Goal: Information Seeking & Learning: Learn about a topic

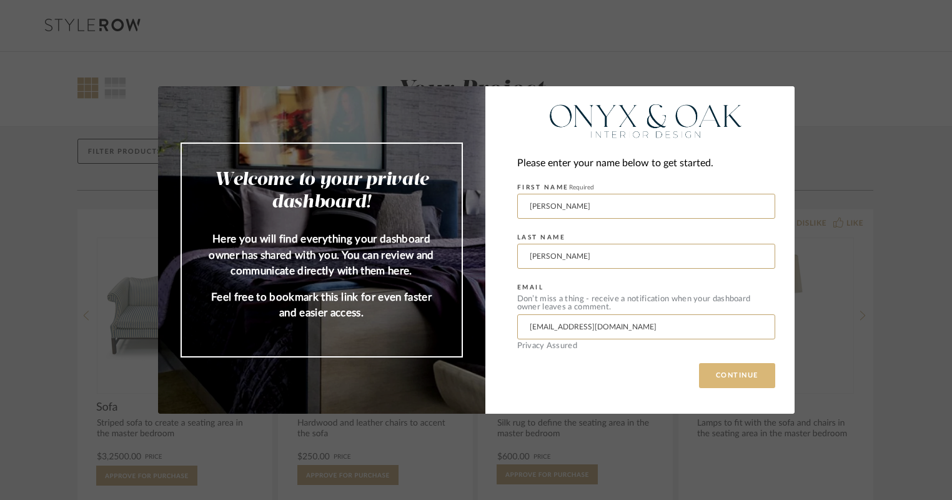
click at [732, 371] on button "CONTINUE" at bounding box center [737, 375] width 76 height 25
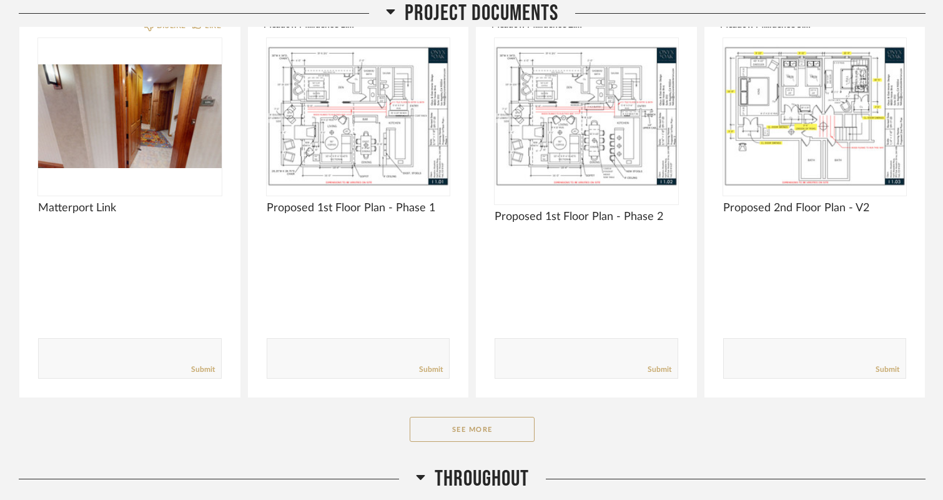
scroll to position [375, 0]
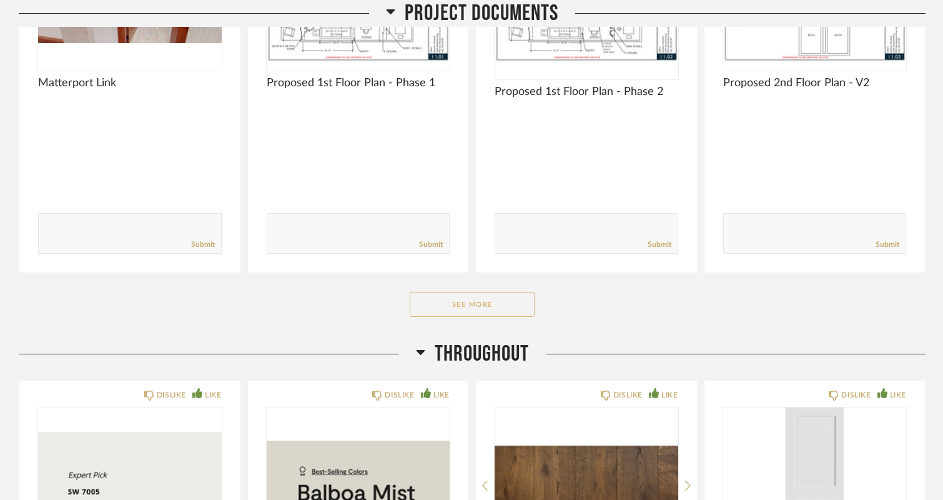
click at [485, 292] on button "See More" at bounding box center [472, 304] width 125 height 25
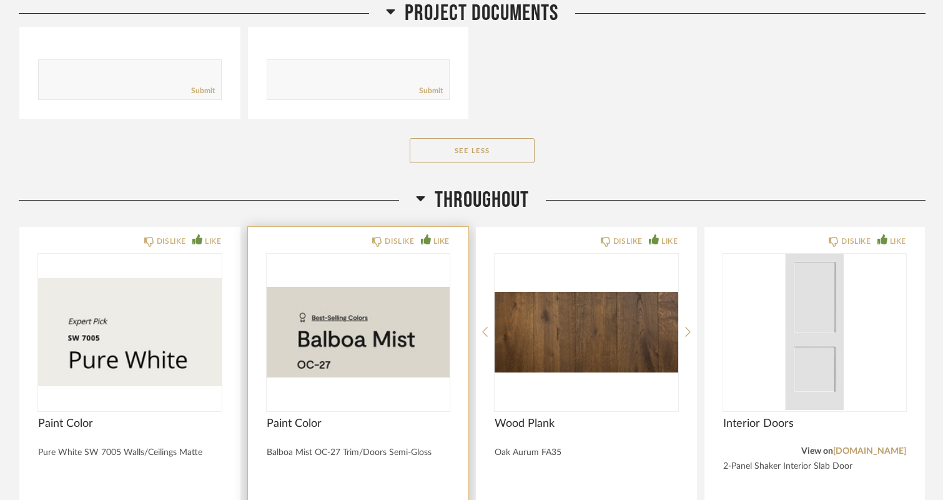
scroll to position [1624, 0]
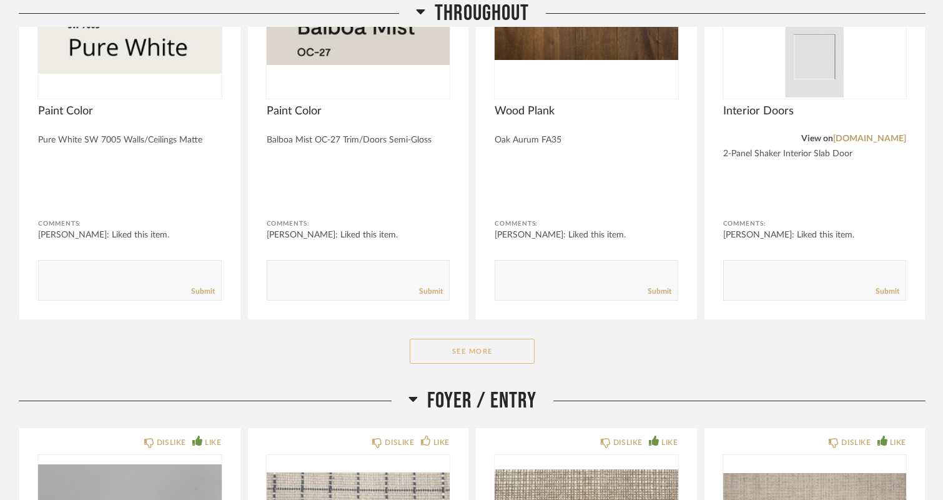
click at [467, 339] on button "See More" at bounding box center [472, 351] width 125 height 25
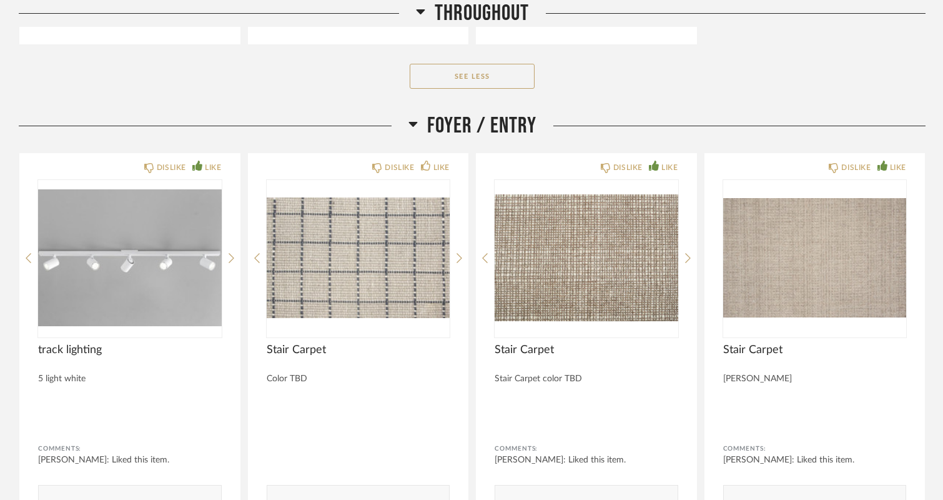
scroll to position [2437, 0]
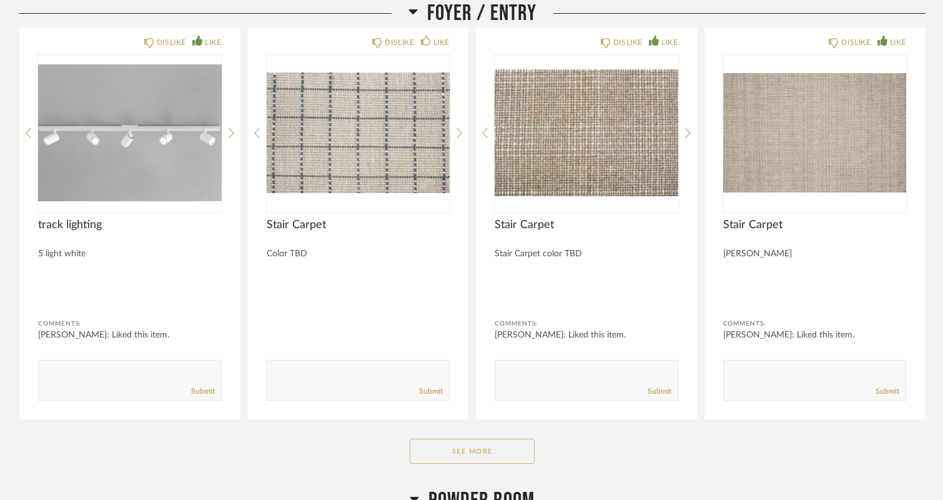
click at [457, 439] on button "See More" at bounding box center [472, 451] width 125 height 25
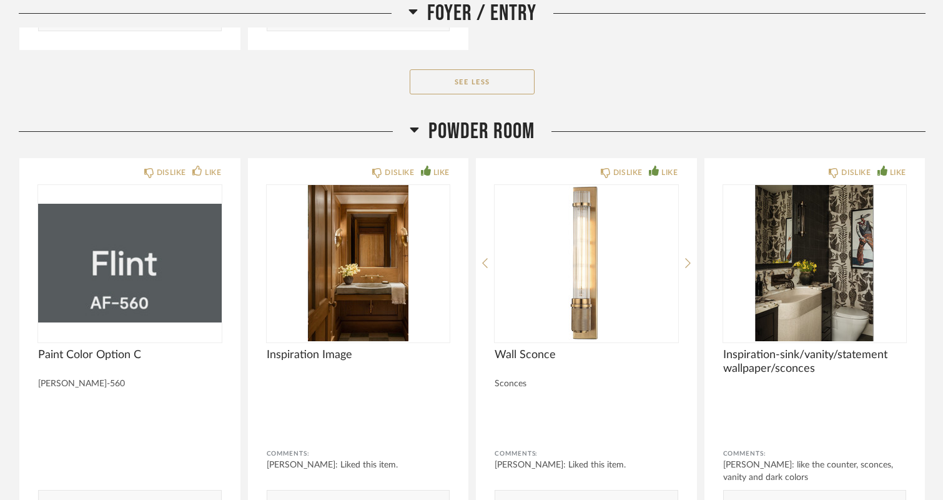
scroll to position [4061, 0]
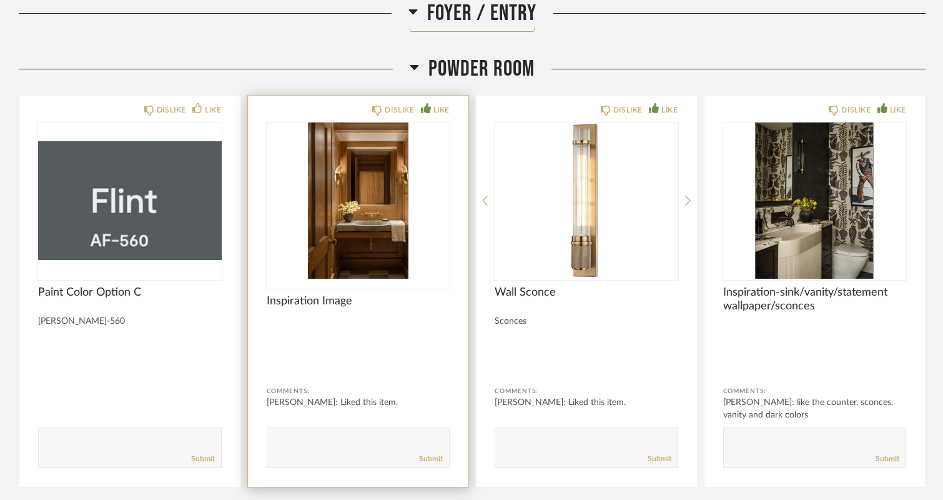
click at [0, 0] on img at bounding box center [0, 0] width 0 height 0
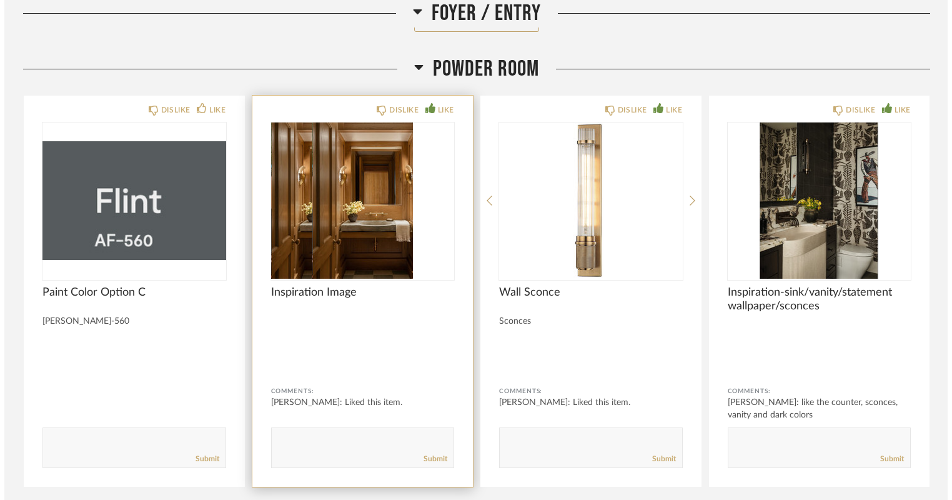
scroll to position [0, 0]
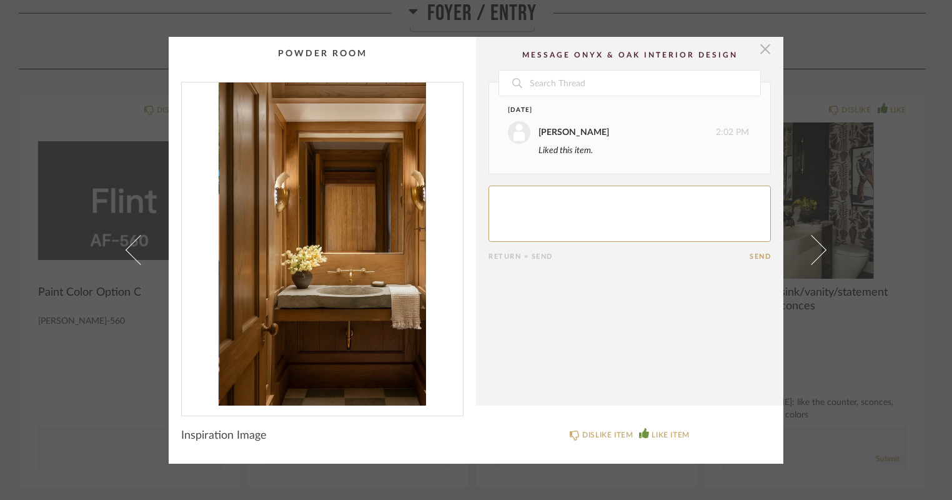
click at [760, 47] on span "button" at bounding box center [765, 49] width 25 height 25
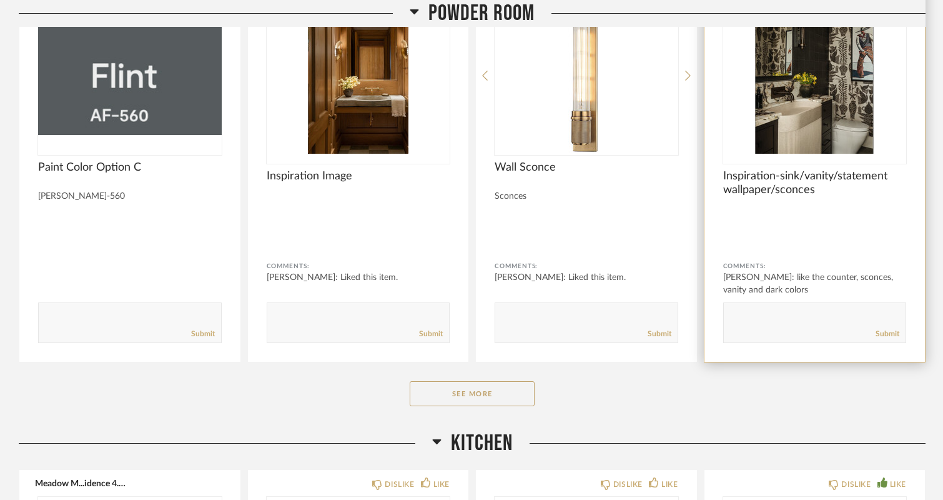
scroll to position [4249, 0]
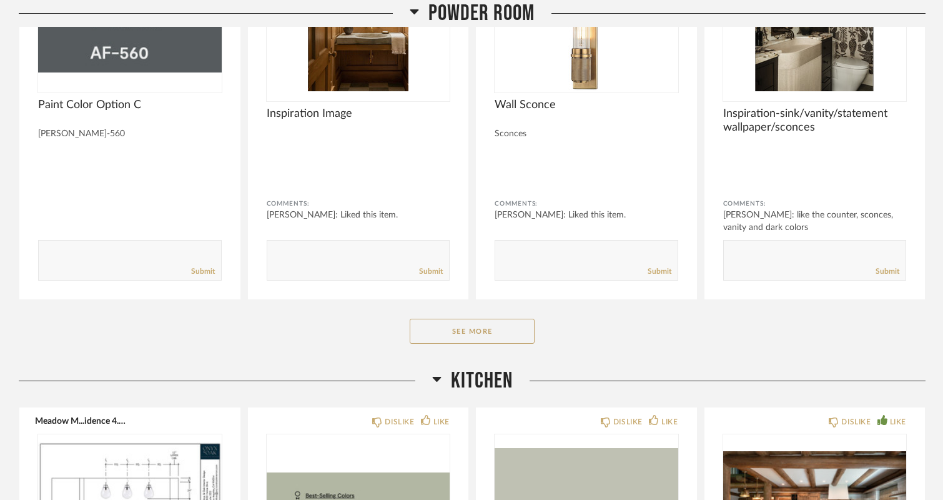
click at [473, 319] on button "See More" at bounding box center [472, 331] width 125 height 25
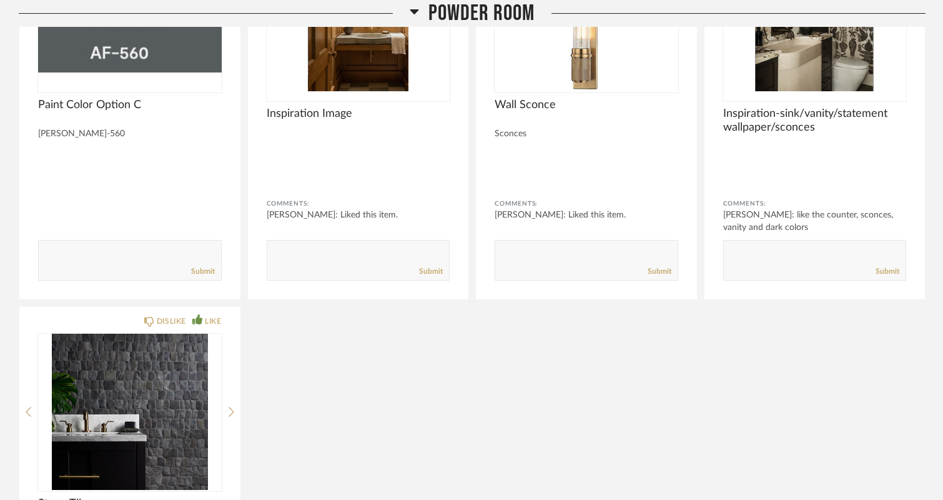
scroll to position [4124, 0]
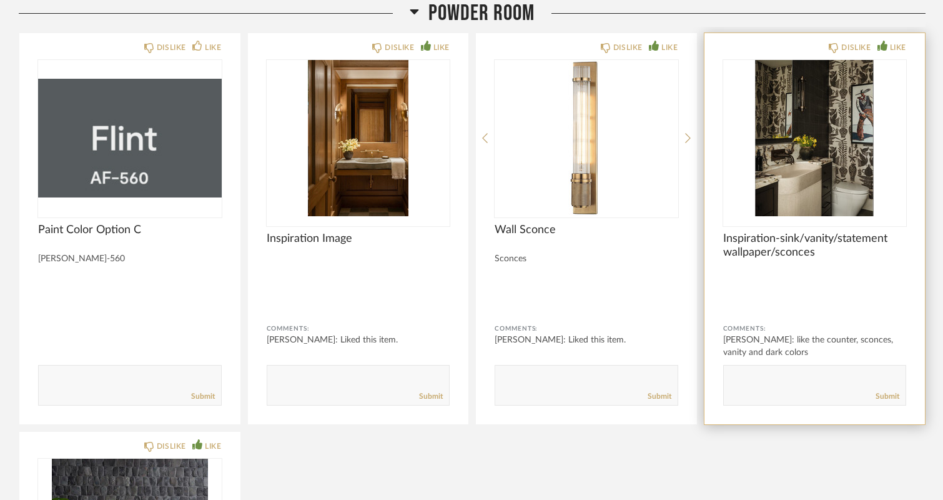
click at [822, 134] on img "0" at bounding box center [816, 138] width 184 height 156
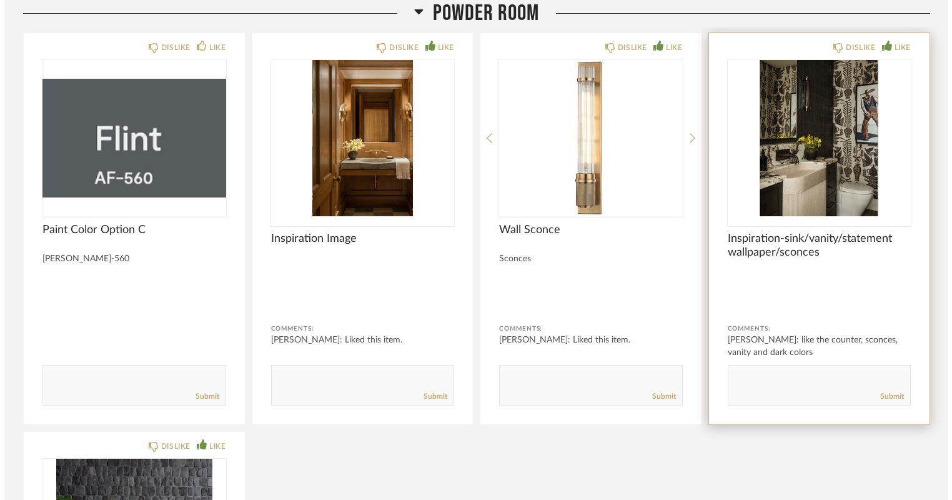
scroll to position [0, 0]
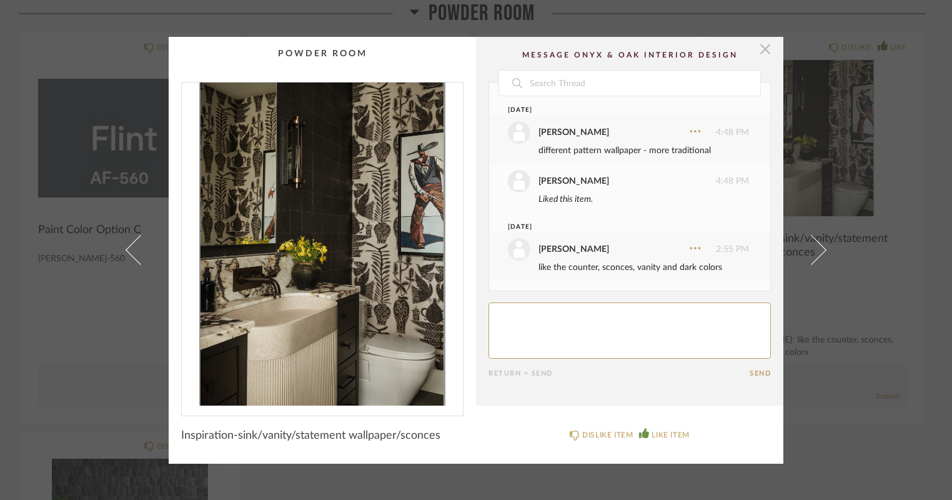
click at [762, 49] on span "button" at bounding box center [765, 49] width 25 height 25
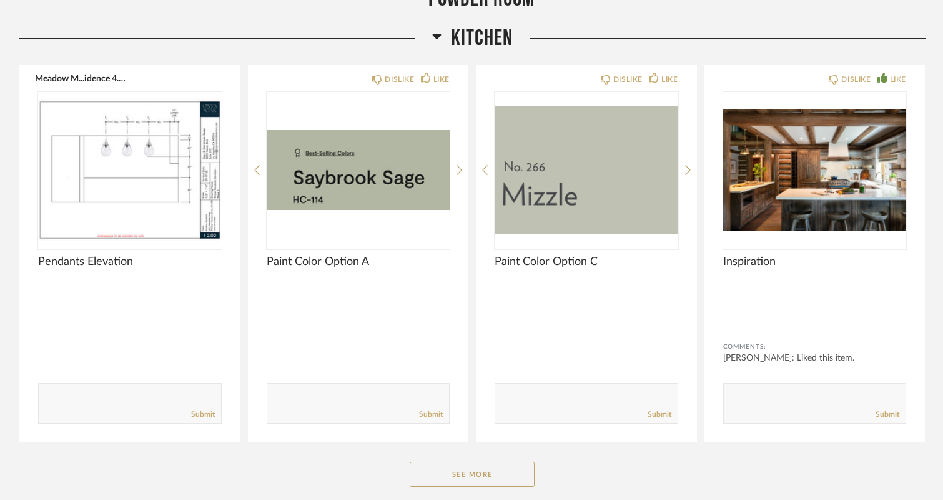
scroll to position [5061, 0]
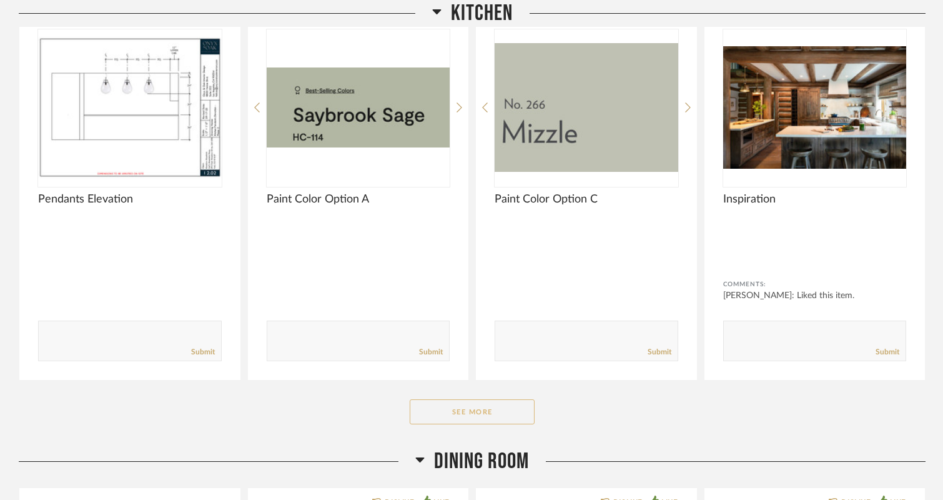
click at [469, 399] on button "See More" at bounding box center [472, 411] width 125 height 25
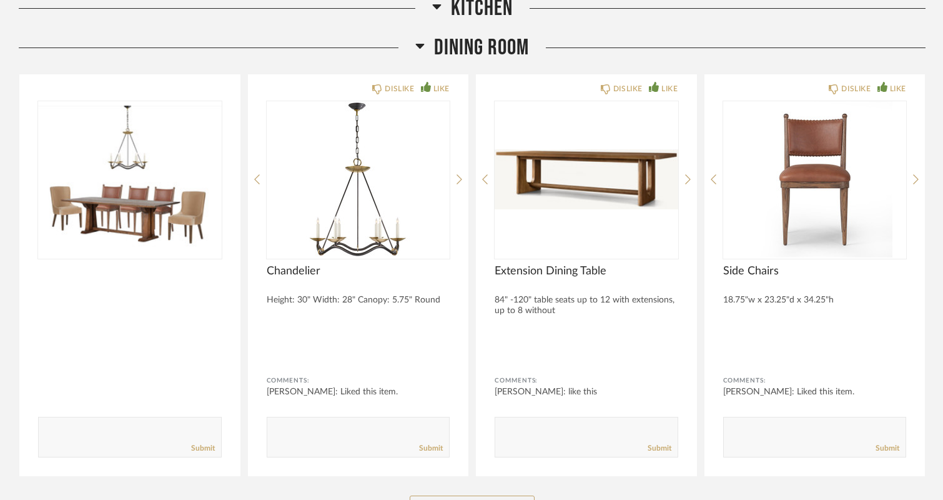
scroll to position [6060, 0]
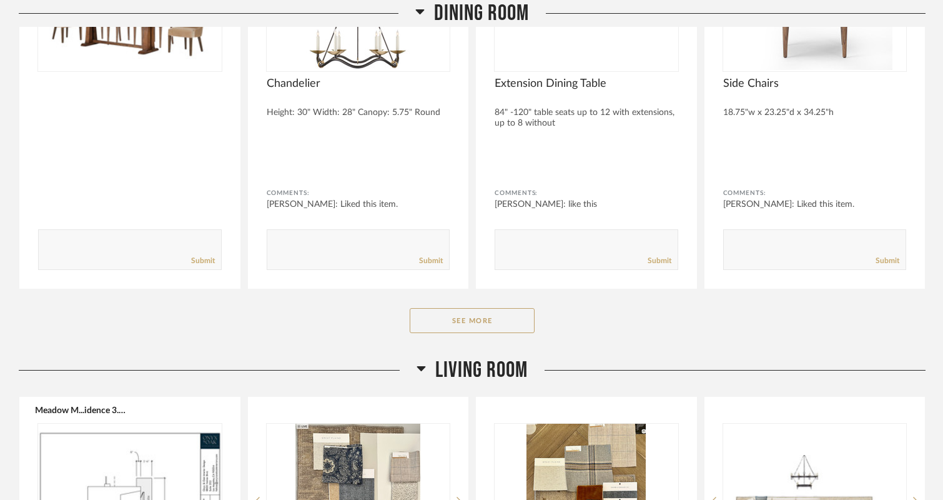
click at [473, 308] on button "See More" at bounding box center [472, 320] width 125 height 25
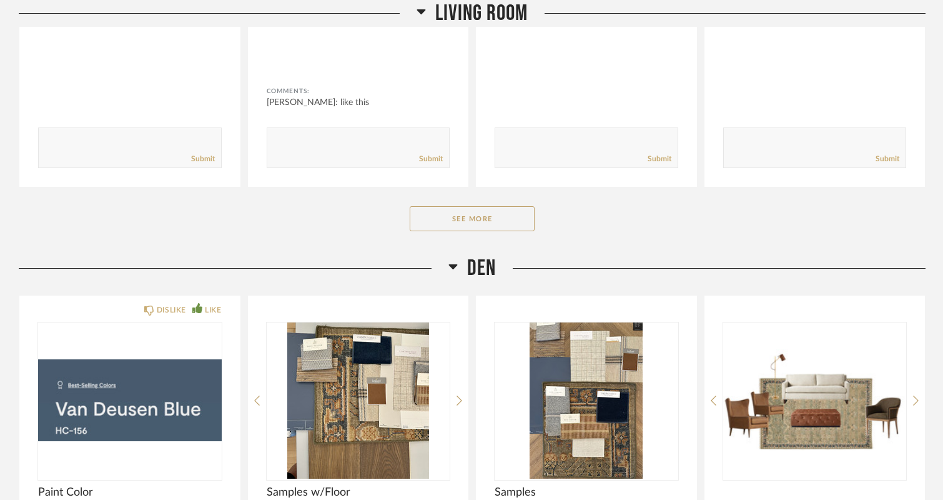
scroll to position [6998, 0]
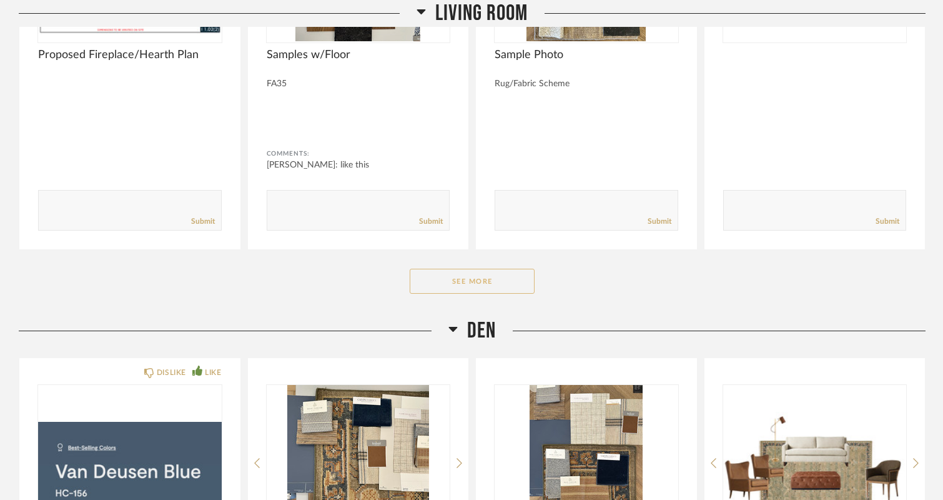
click at [470, 269] on button "See More" at bounding box center [472, 281] width 125 height 25
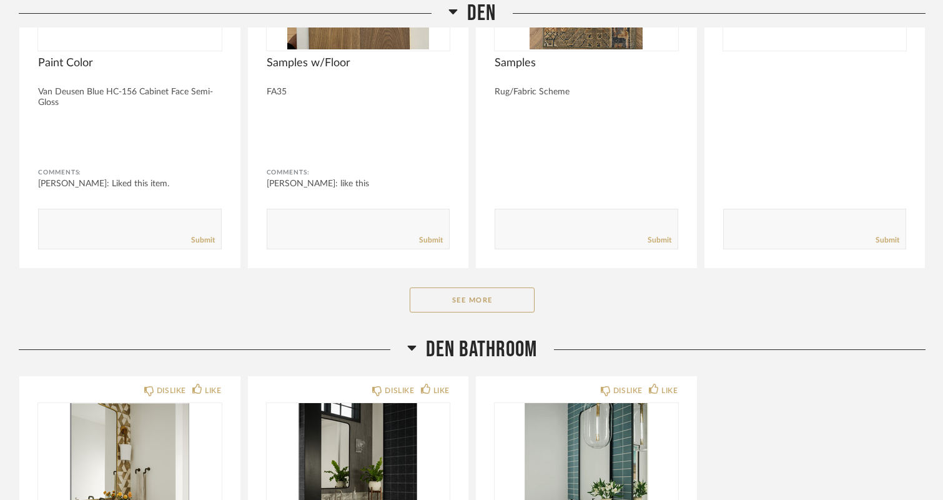
scroll to position [9184, 0]
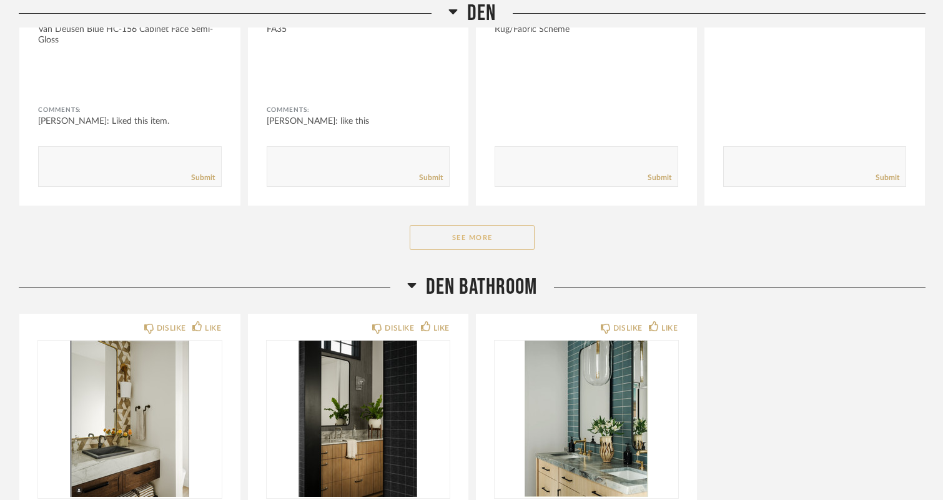
click at [474, 225] on button "See More" at bounding box center [472, 237] width 125 height 25
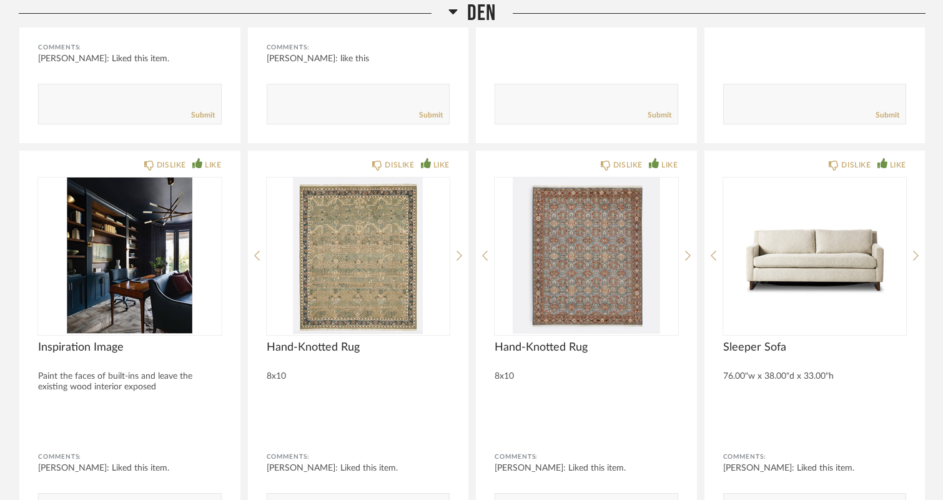
scroll to position [9060, 0]
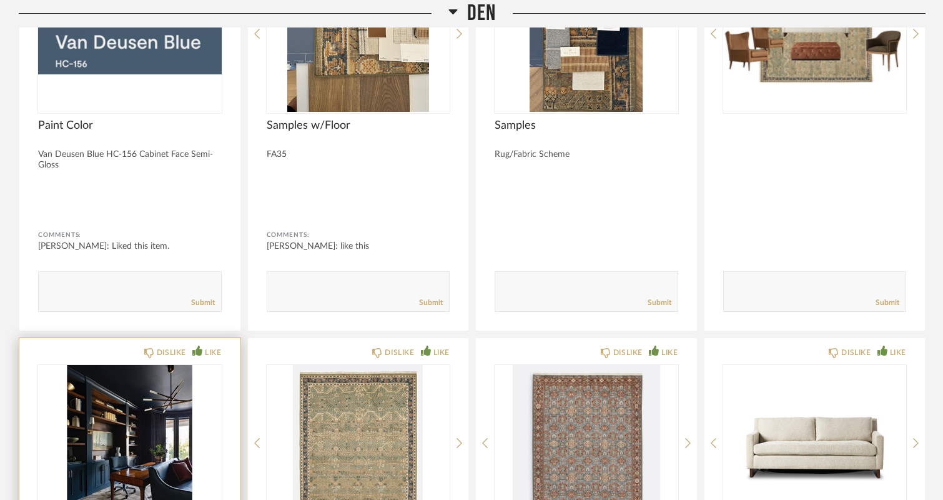
click at [0, 0] on img at bounding box center [0, 0] width 0 height 0
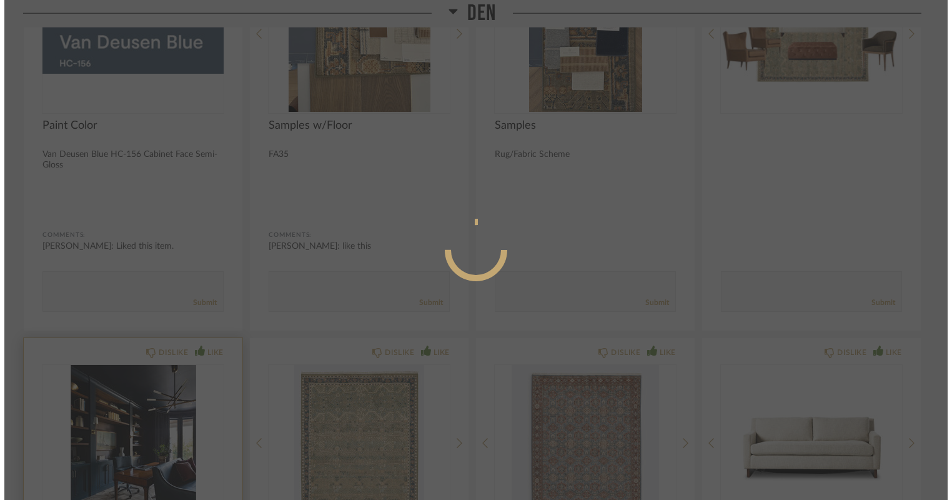
scroll to position [0, 0]
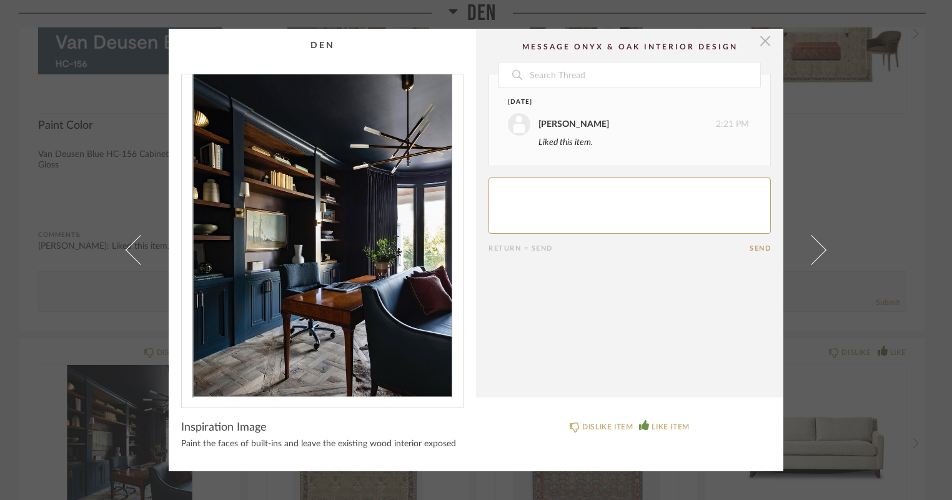
click at [763, 41] on span "button" at bounding box center [765, 41] width 25 height 25
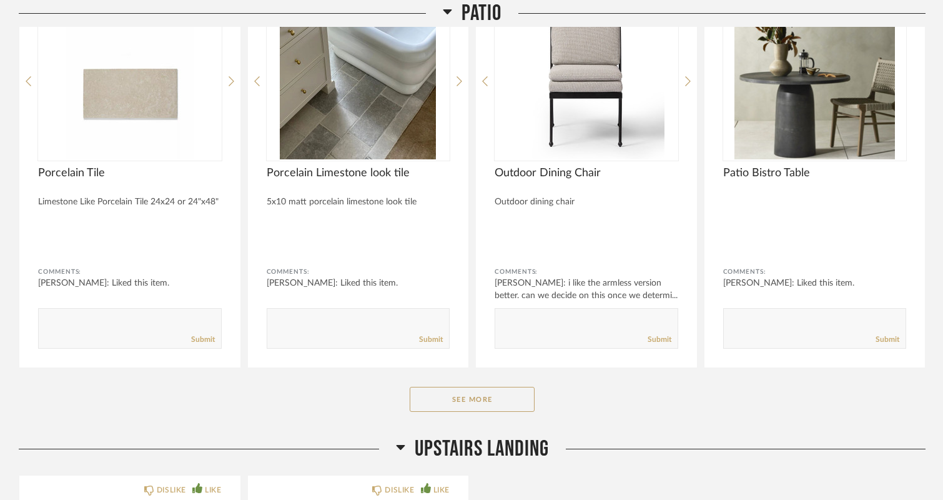
scroll to position [11746, 0]
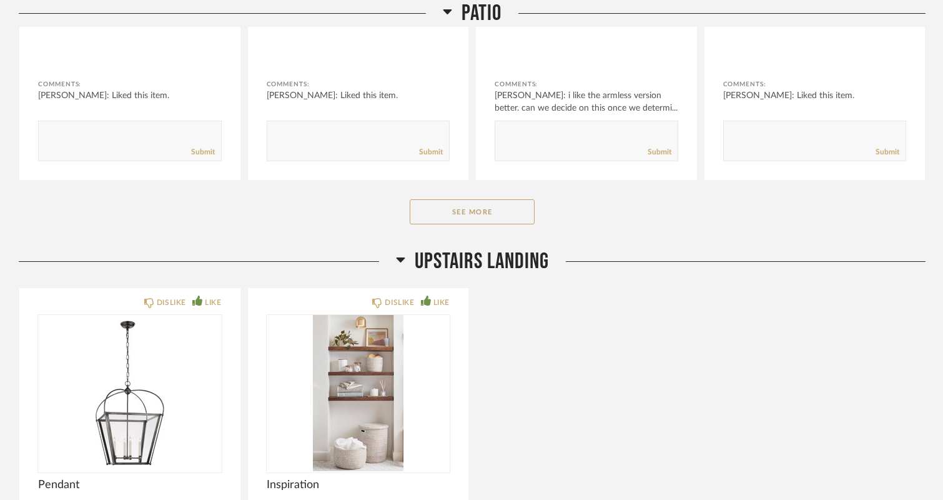
click at [476, 199] on button "See More" at bounding box center [472, 211] width 125 height 25
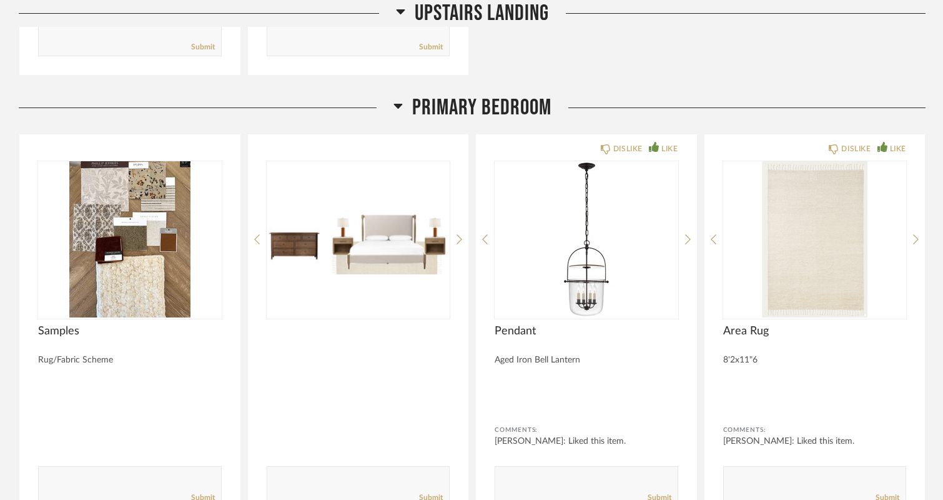
scroll to position [13121, 0]
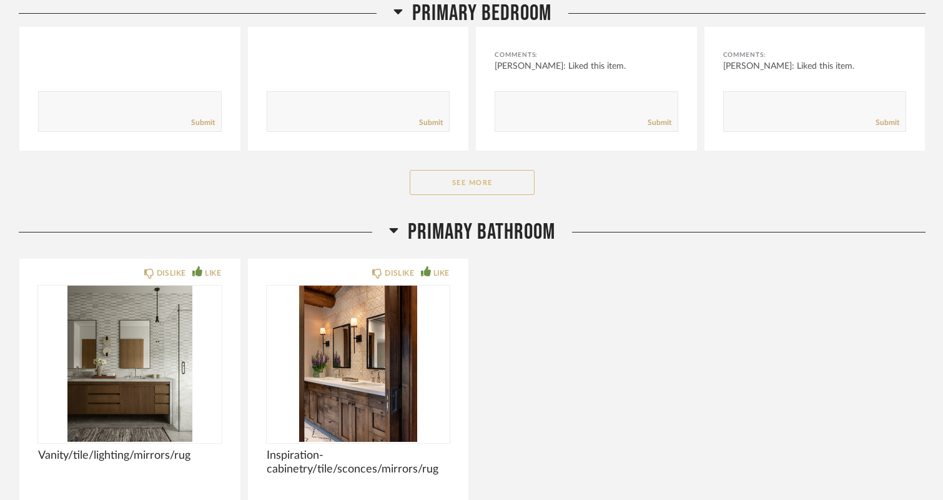
click at [472, 170] on button "See More" at bounding box center [472, 182] width 125 height 25
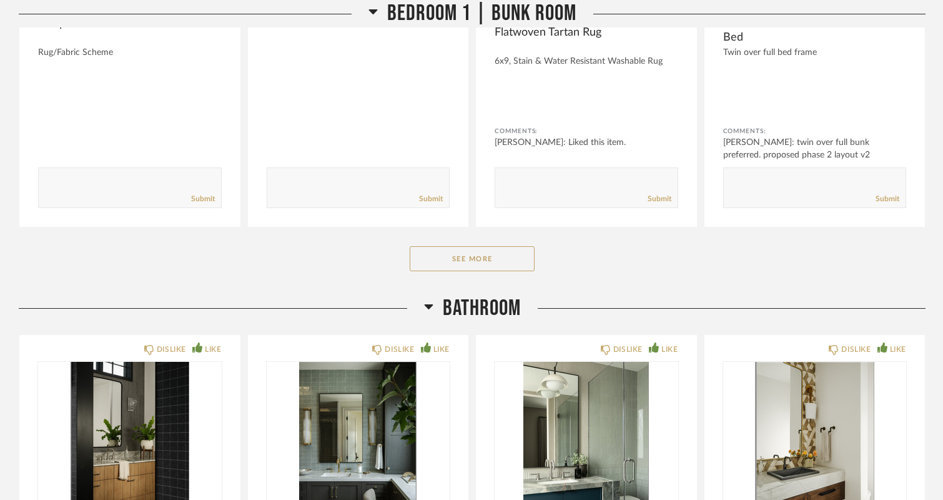
scroll to position [15245, 0]
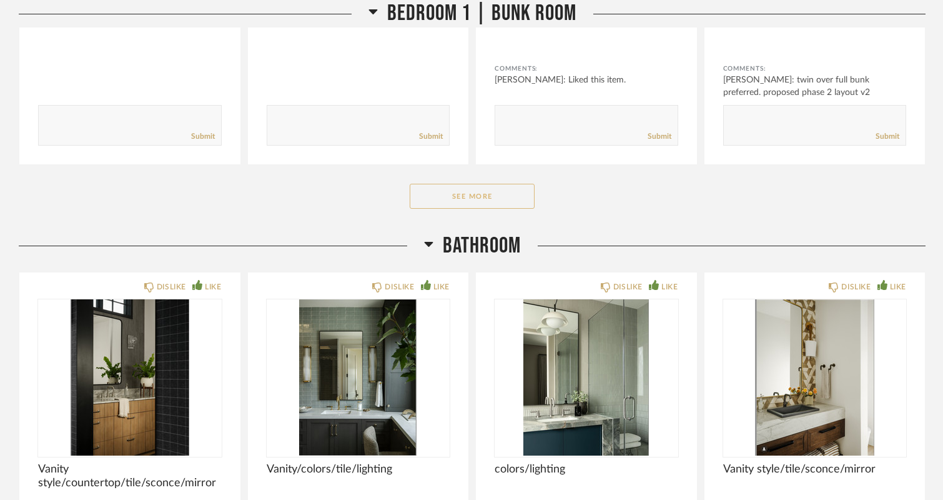
click at [467, 184] on button "See More" at bounding box center [472, 196] width 125 height 25
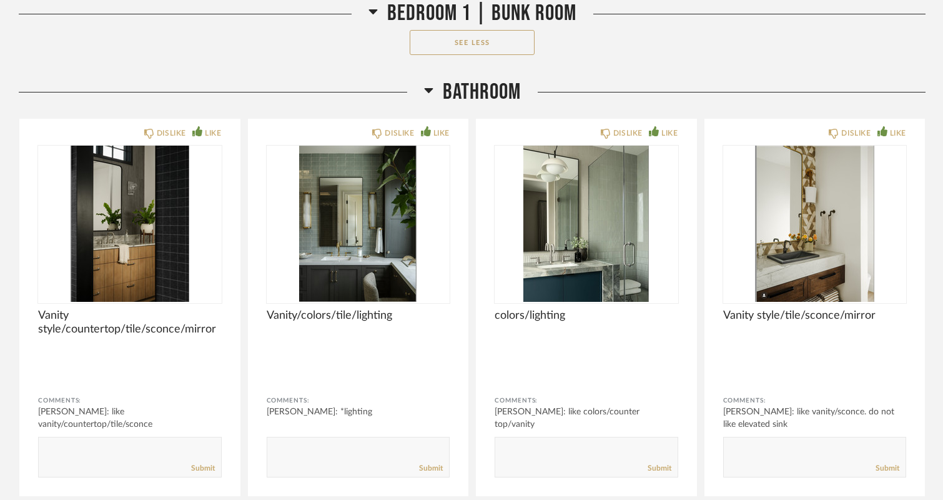
scroll to position [16557, 0]
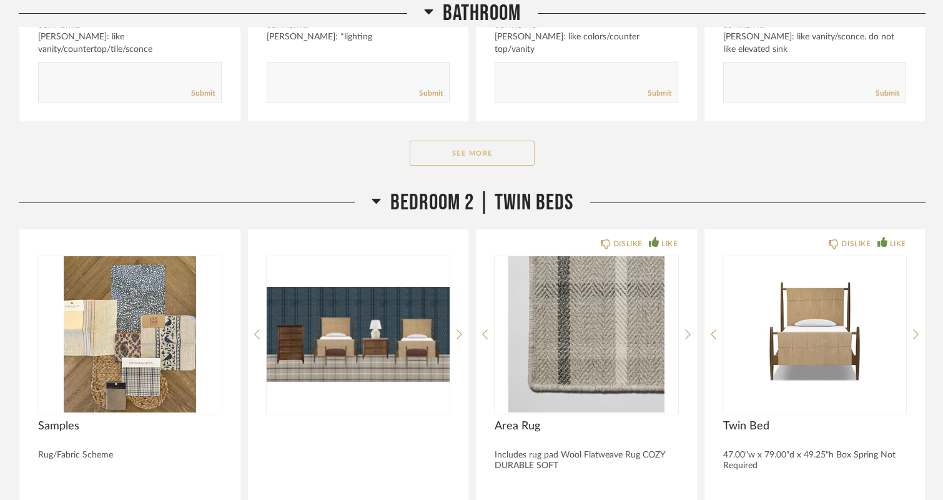
click at [469, 141] on button "See More" at bounding box center [472, 153] width 125 height 25
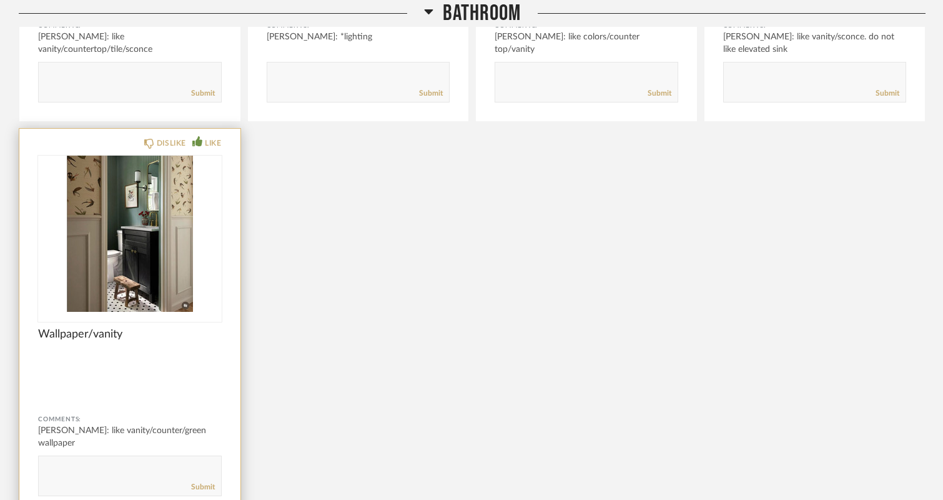
click at [110, 232] on img "0" at bounding box center [130, 234] width 184 height 156
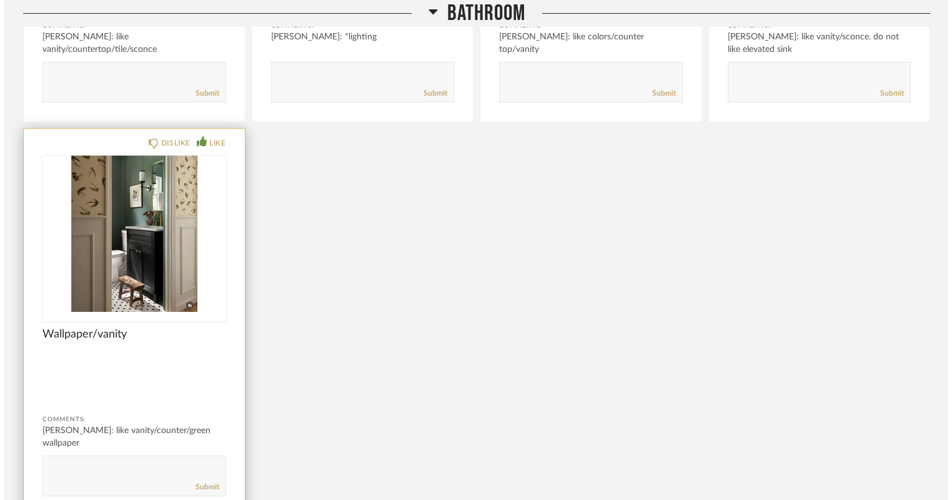
scroll to position [0, 0]
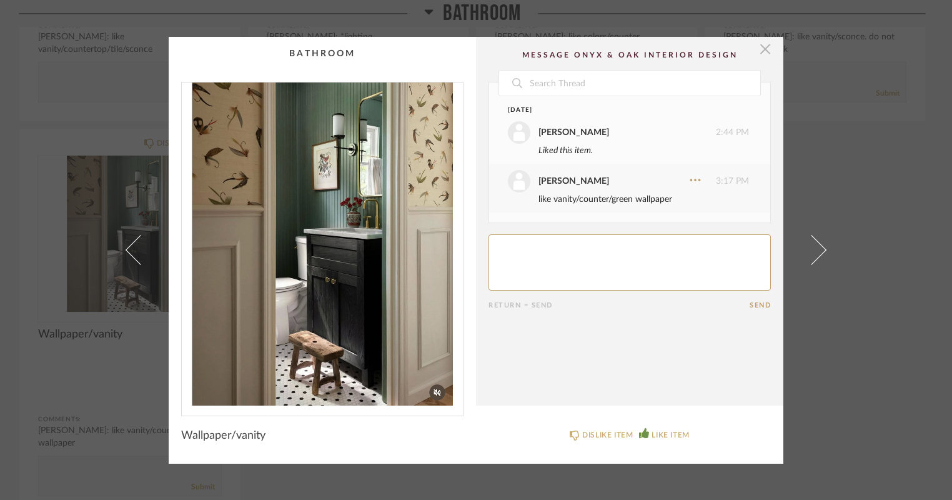
click at [763, 44] on span "button" at bounding box center [765, 49] width 25 height 25
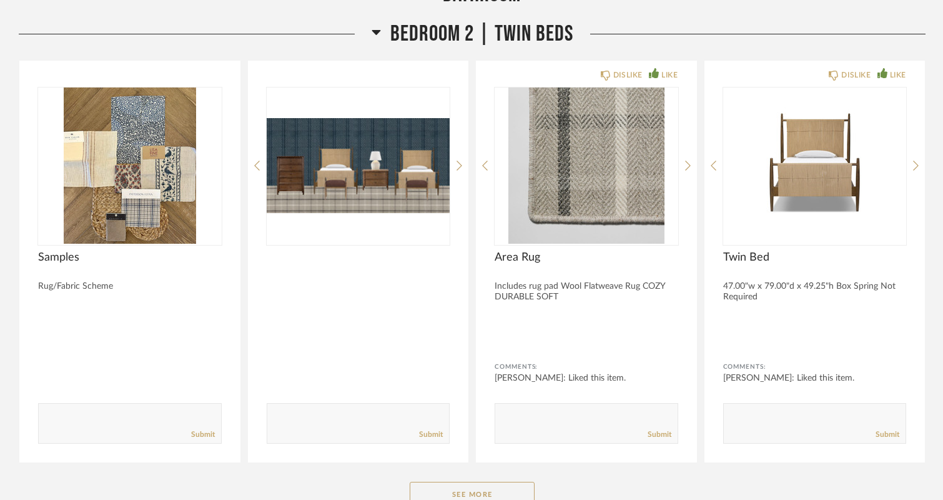
scroll to position [17182, 0]
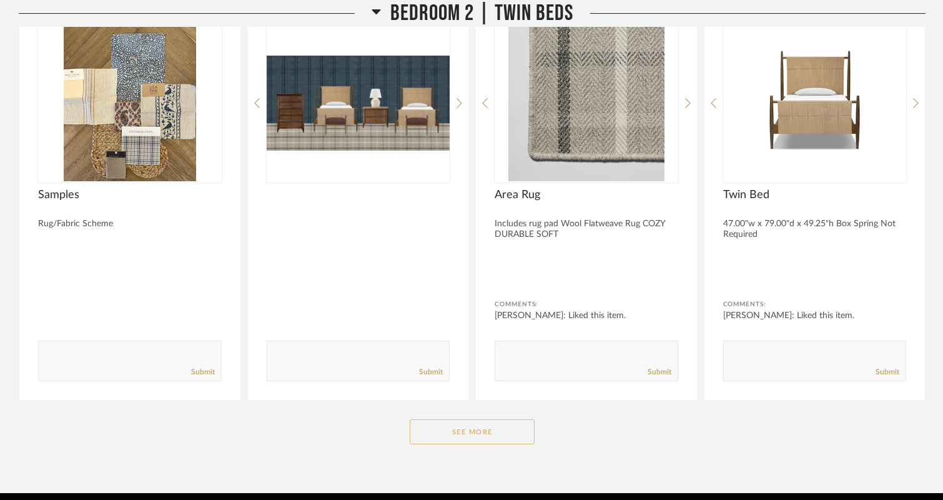
click at [471, 419] on button "See More" at bounding box center [472, 431] width 125 height 25
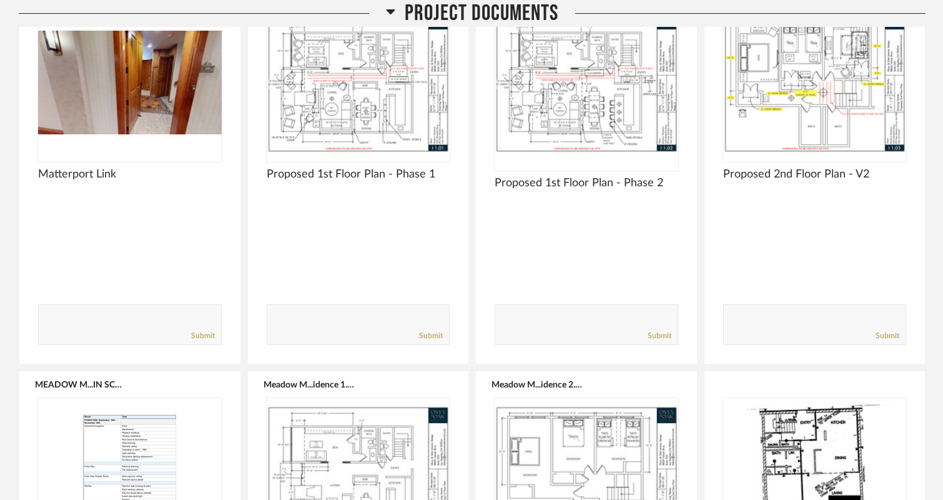
scroll to position [0, 0]
